Goal: Unclear

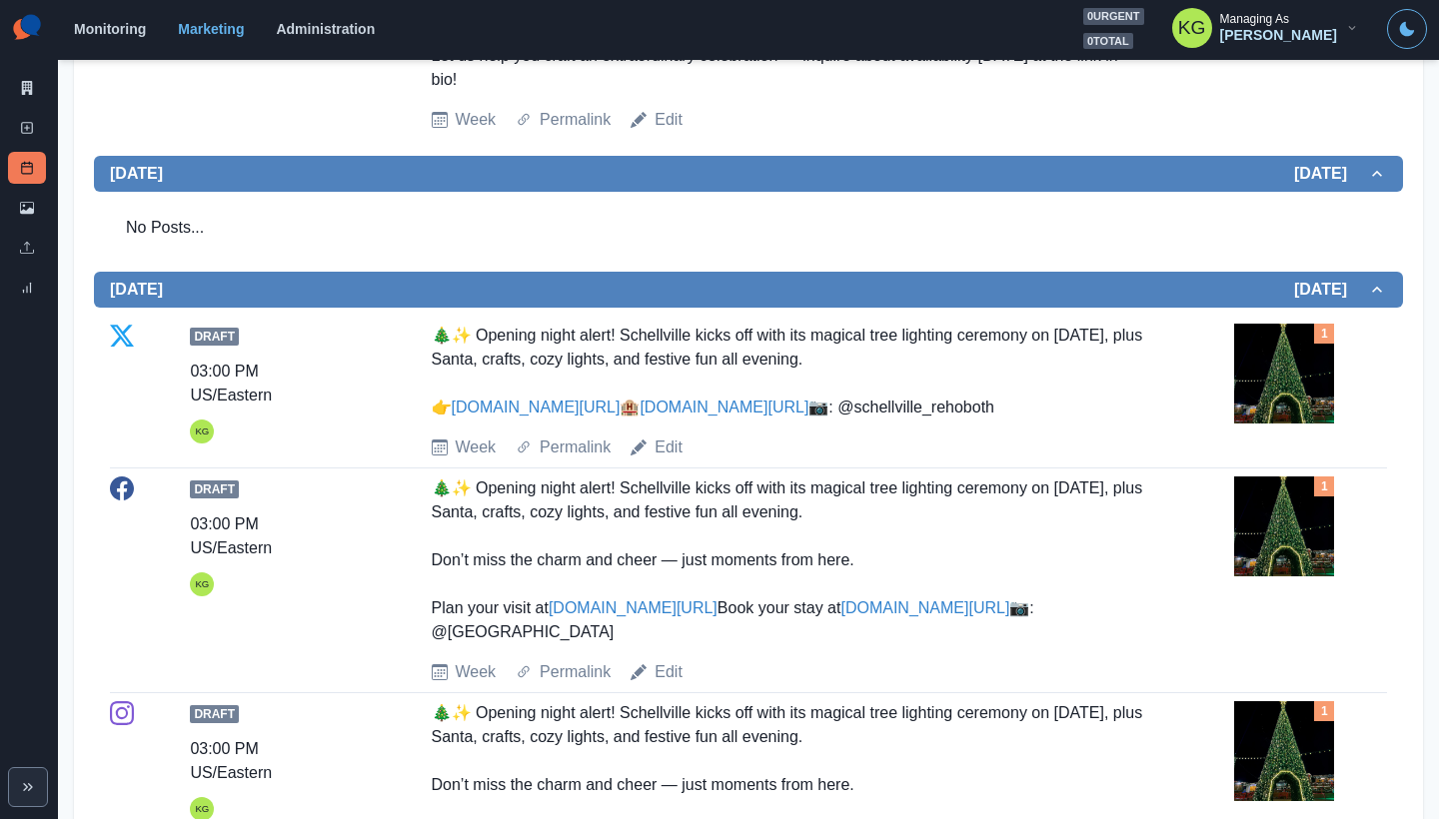
scroll to position [1155, 0]
